Goal: Task Accomplishment & Management: Use online tool/utility

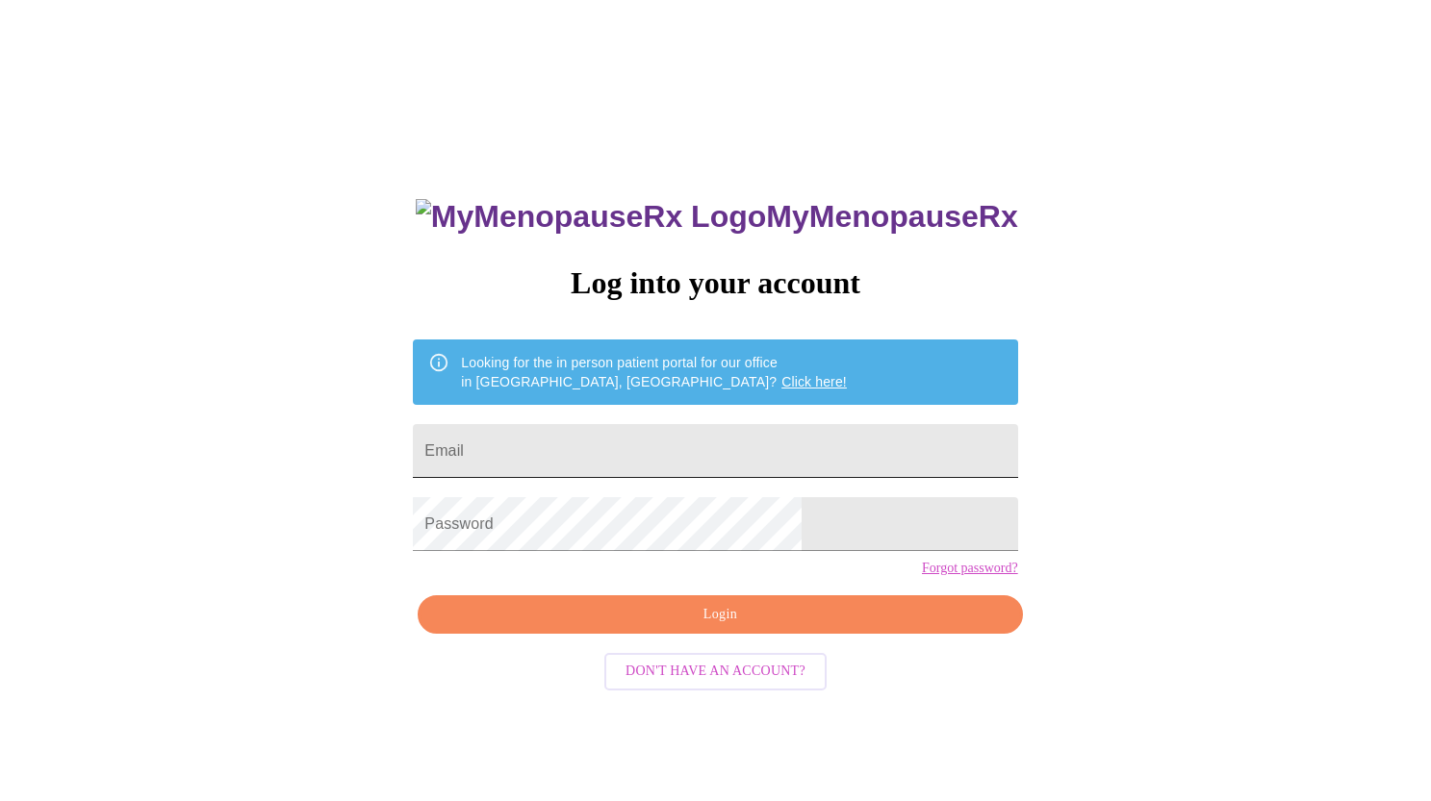
click at [653, 441] on input "Email" at bounding box center [715, 451] width 604 height 54
click at [603, 441] on input "Email" at bounding box center [715, 451] width 604 height 54
type input "ginaluoma@gmail.com"
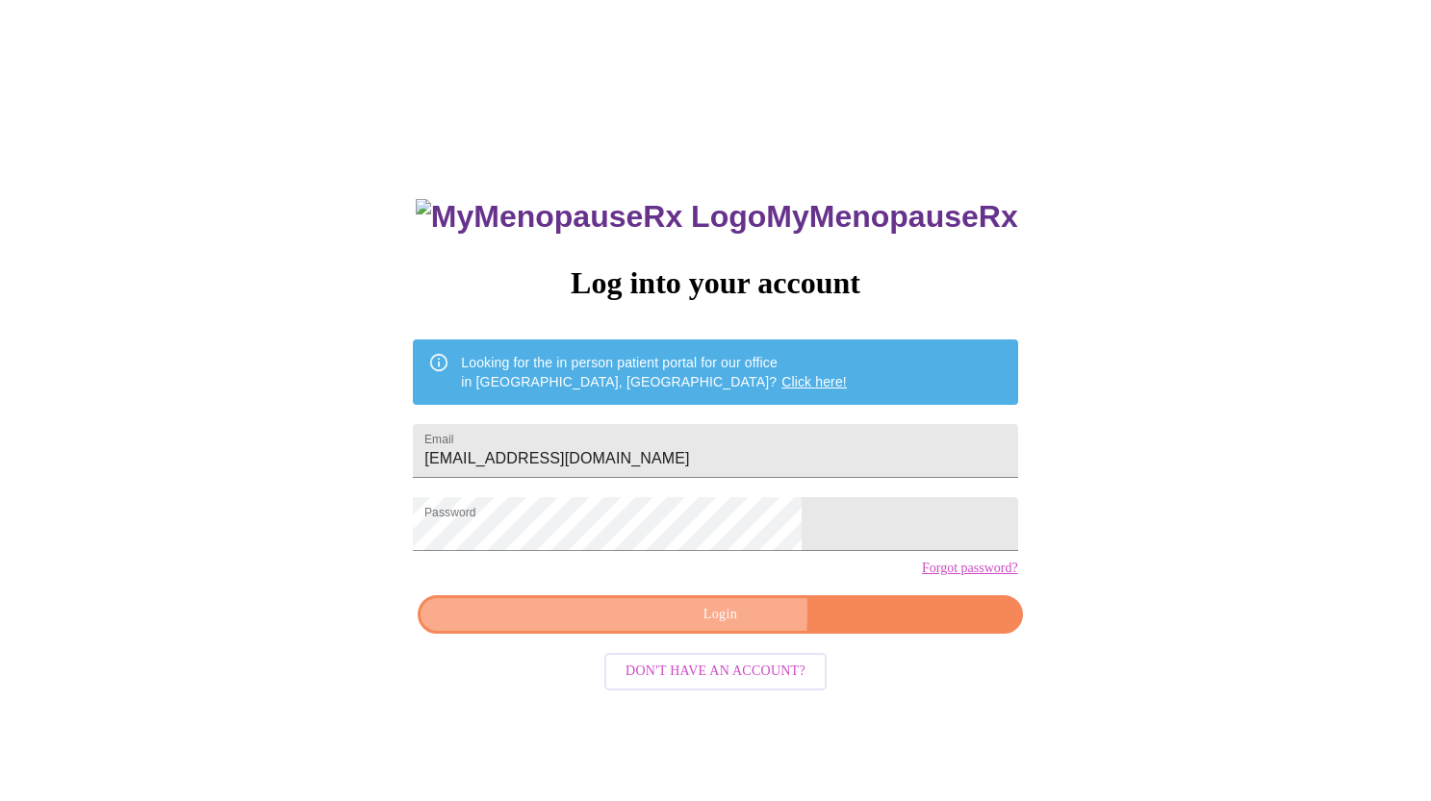
click at [649, 627] on span "Login" at bounding box center [720, 615] width 560 height 24
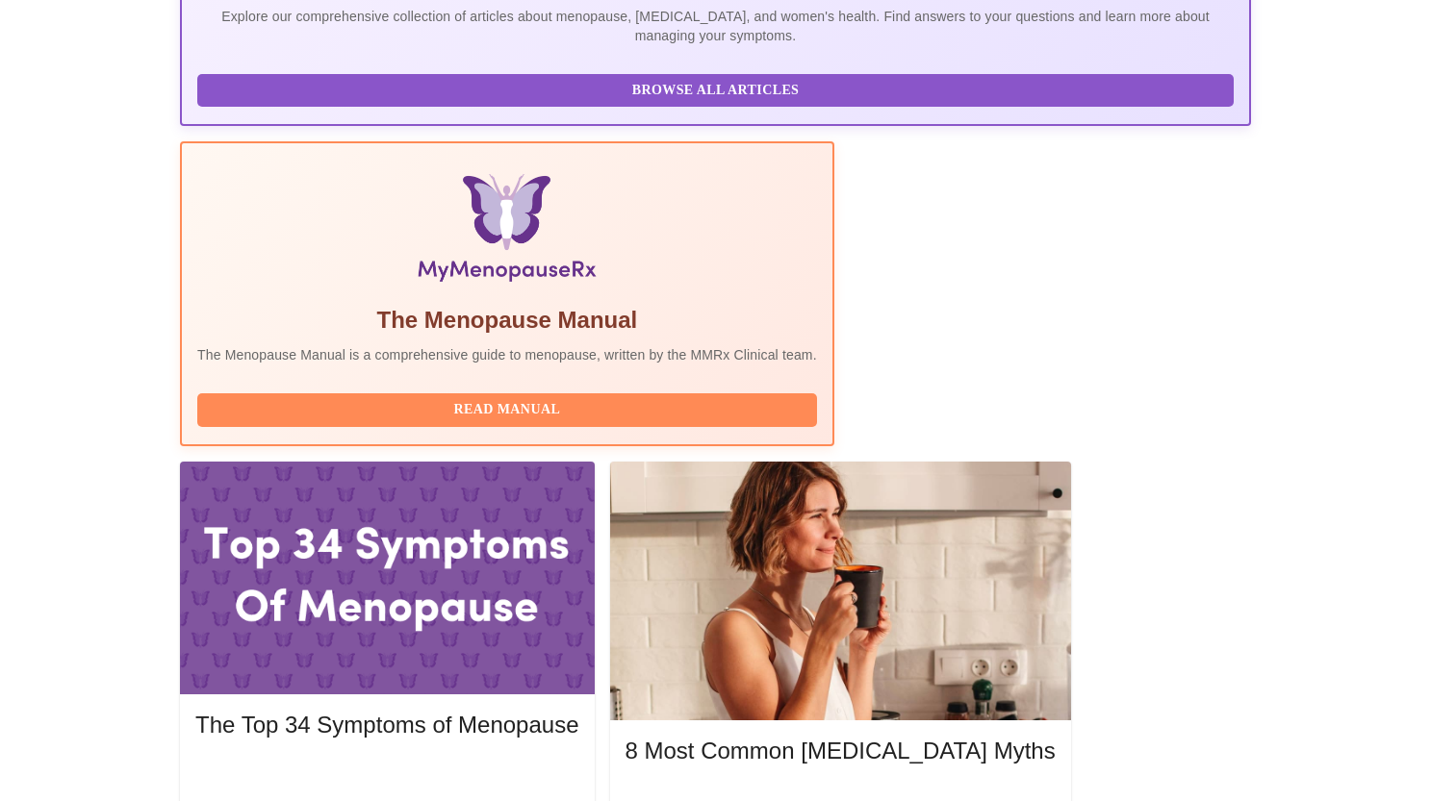
scroll to position [479, 0]
